Goal: Task Accomplishment & Management: Complete application form

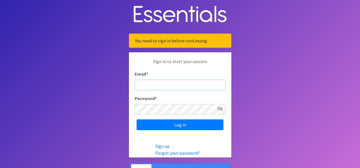
type input "[PERSON_NAME][EMAIL_ADDRESS][DOMAIN_NAME]"
click at [220, 107] on icon at bounding box center [220, 109] width 6 height 5
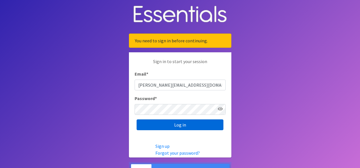
click at [196, 123] on input "Log in" at bounding box center [180, 125] width 87 height 11
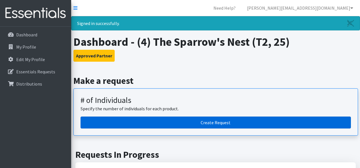
click at [230, 122] on link "Create Request" at bounding box center [216, 123] width 271 height 12
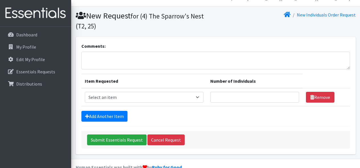
scroll to position [20, 0]
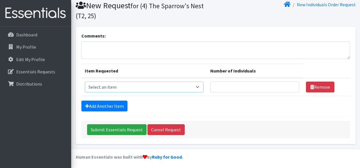
click at [157, 87] on select "Select an item A: Babies - Size 0 (Preemie) A: Babies - Size 01 (newborn) A: Ba…" at bounding box center [144, 87] width 119 height 11
click at [245, 84] on input "Number of Individuals" at bounding box center [254, 87] width 89 height 11
drag, startPoint x: 268, startPoint y: 71, endPoint x: 182, endPoint y: 67, distance: 86.4
click at [182, 67] on tr "Item Requested Number of Individuals" at bounding box center [215, 71] width 269 height 14
click at [197, 89] on select "Select an item A: Babies - Size 0 (Preemie) A: Babies - Size 01 (newborn) A: Ba…" at bounding box center [144, 87] width 119 height 11
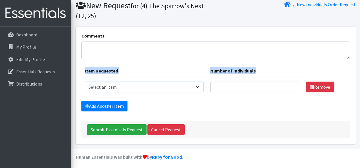
click at [204, 87] on select "Select an item A: Babies - Size 0 (Preemie) A: Babies - Size 01 (newborn) A: Ba…" at bounding box center [144, 87] width 119 height 11
select select "5611"
click at [85, 82] on select "Select an item A: Babies - Size 0 (Preemie) A: Babies - Size 01 (newborn) A: Ba…" at bounding box center [144, 87] width 119 height 11
click at [227, 87] on input "Number of Individuals" at bounding box center [254, 87] width 89 height 11
click at [154, 84] on select "Select an item A: Babies - Size 0 (Preemie) A: Babies - Size 01 (newborn) A: Ba…" at bounding box center [144, 87] width 119 height 11
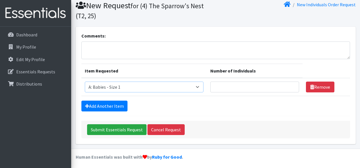
click at [131, 86] on select "Select an item A: Babies - Size 0 (Preemie) A: Babies - Size 01 (newborn) A: Ba…" at bounding box center [144, 87] width 119 height 11
click at [85, 82] on select "Select an item A: Babies - Size 0 (Preemie) A: Babies - Size 01 (newborn) A: Ba…" at bounding box center [144, 87] width 119 height 11
click at [259, 110] on div "Add Another Item" at bounding box center [215, 106] width 269 height 11
click at [182, 84] on select "Select an item A: Babies - Size 0 (Preemie) A: Babies - Size 01 (newborn) A: Ba…" at bounding box center [144, 87] width 119 height 11
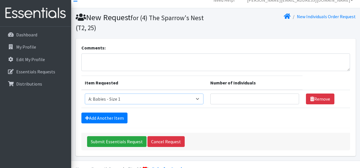
scroll to position [22, 0]
